Goal: Task Accomplishment & Management: Use online tool/utility

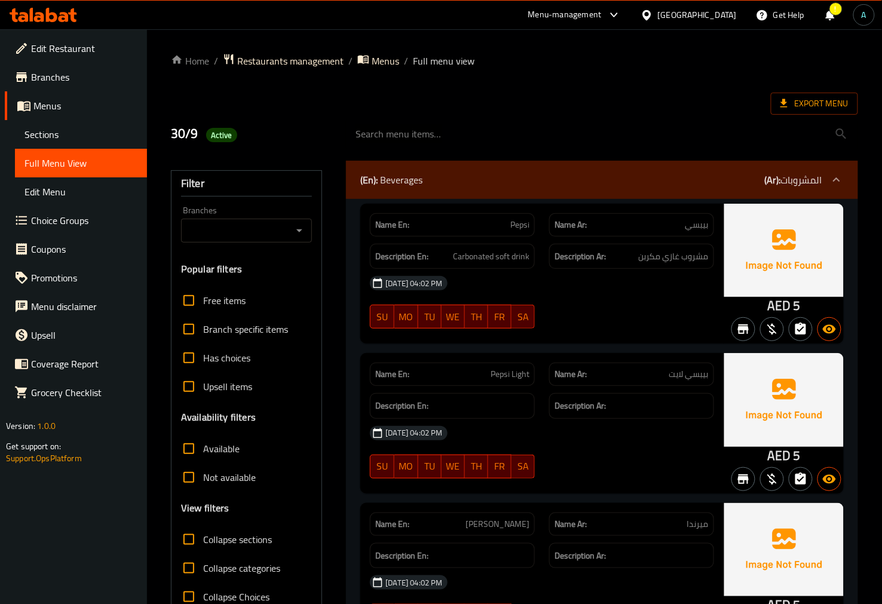
click at [46, 10] on icon at bounding box center [51, 15] width 11 height 14
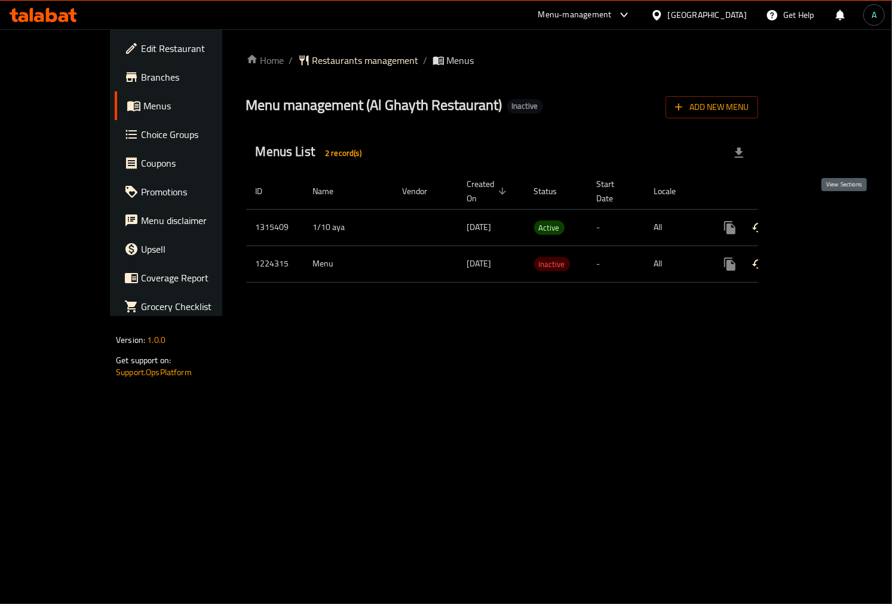
click at [823, 220] on icon "enhanced table" at bounding box center [816, 227] width 14 height 14
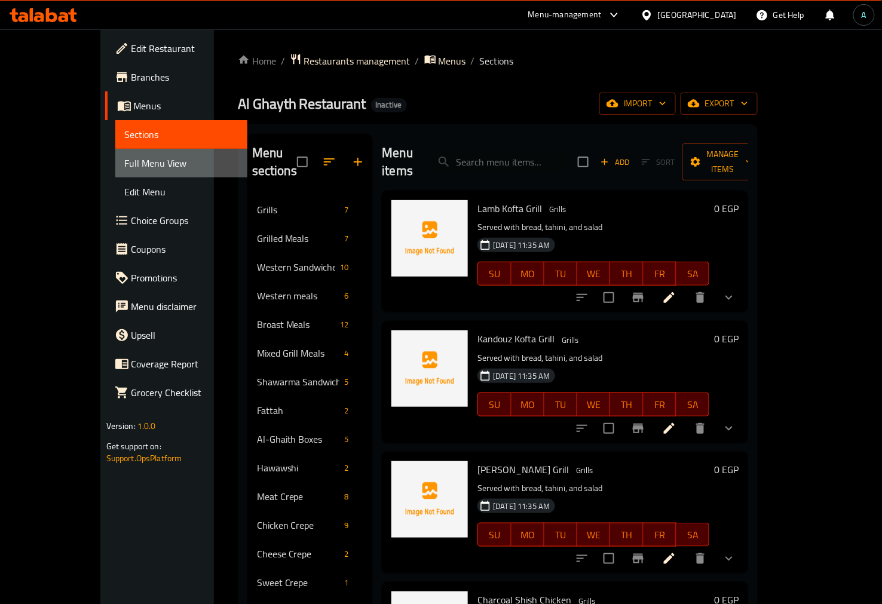
click at [125, 168] on span "Full Menu View" at bounding box center [181, 163] width 113 height 14
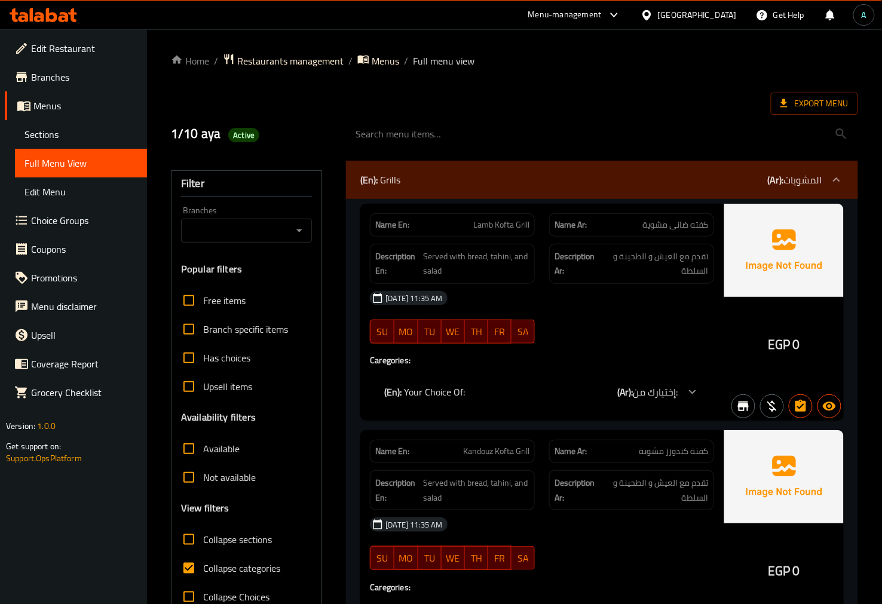
click at [219, 557] on label "Collapse categories" at bounding box center [227, 568] width 106 height 29
click at [203, 557] on input "Collapse categories" at bounding box center [188, 568] width 29 height 29
checkbox input "false"
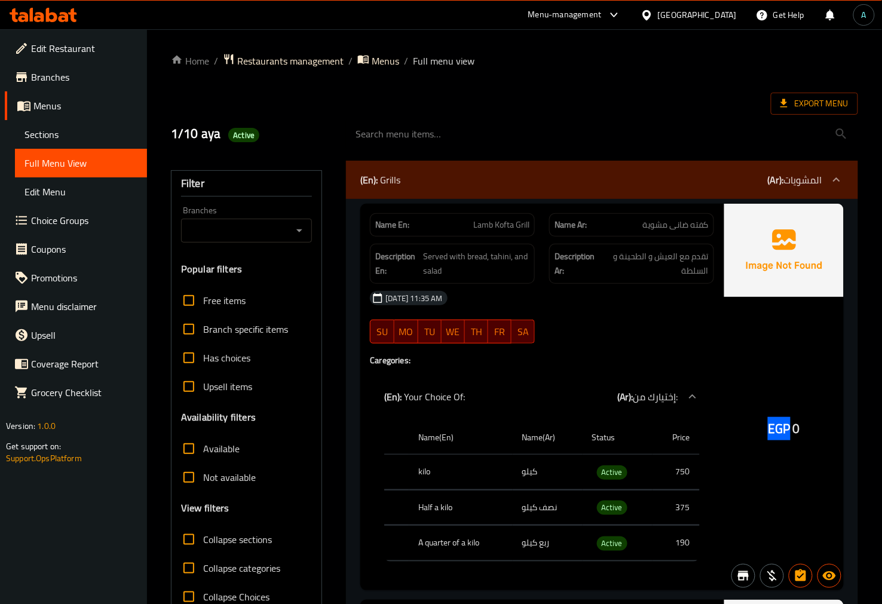
drag, startPoint x: 771, startPoint y: 426, endPoint x: 787, endPoint y: 429, distance: 16.4
click at [787, 429] on span "EGP" at bounding box center [779, 428] width 22 height 23
copy span "EGP"
click at [606, 474] on span "Active" at bounding box center [612, 472] width 30 height 14
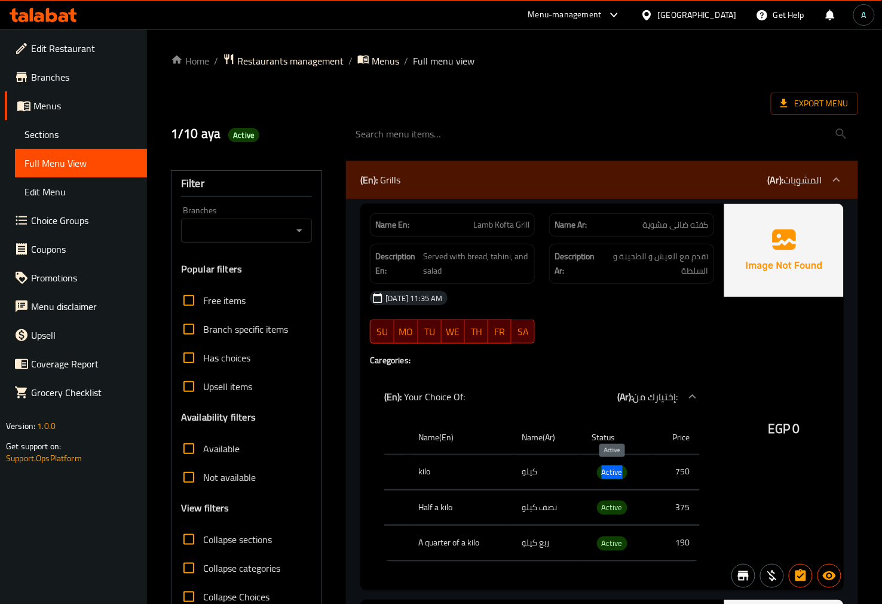
copy span "Active"
click at [790, 97] on icon at bounding box center [784, 103] width 12 height 12
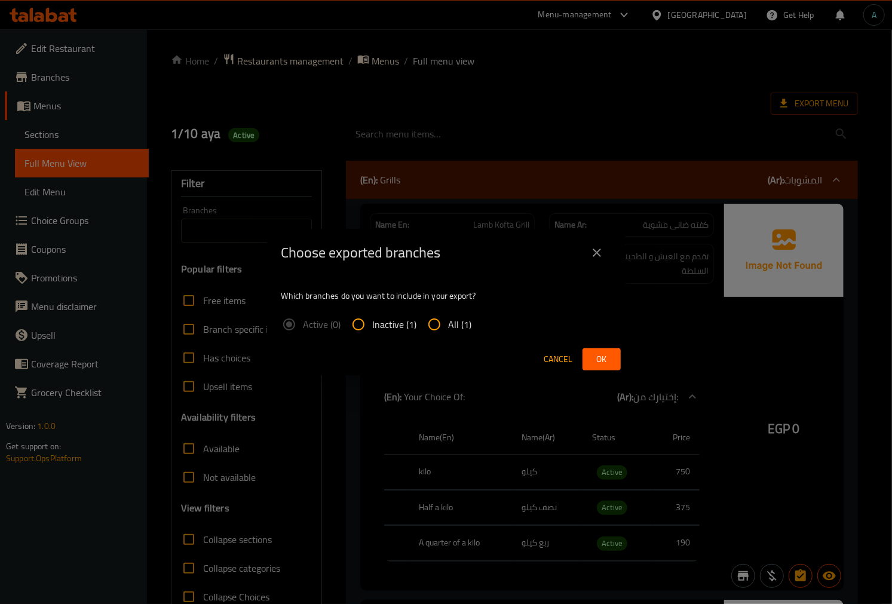
click at [452, 327] on span "All (1)" at bounding box center [460, 324] width 23 height 14
click at [449, 327] on input "All (1)" at bounding box center [434, 324] width 29 height 29
radio input "true"
click at [600, 363] on span "Ok" at bounding box center [601, 359] width 19 height 15
